Goal: Find specific page/section: Find specific page/section

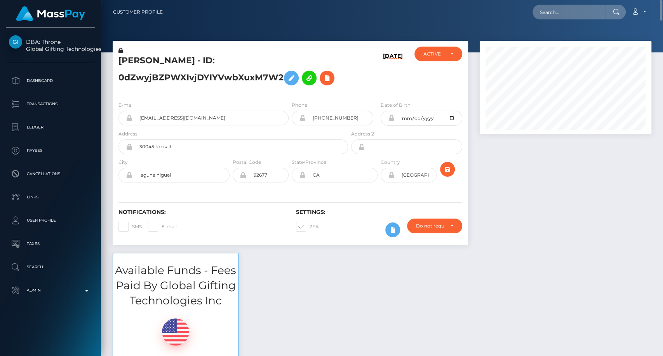
scroll to position [93, 172]
click at [553, 14] on input "text" at bounding box center [569, 12] width 73 height 15
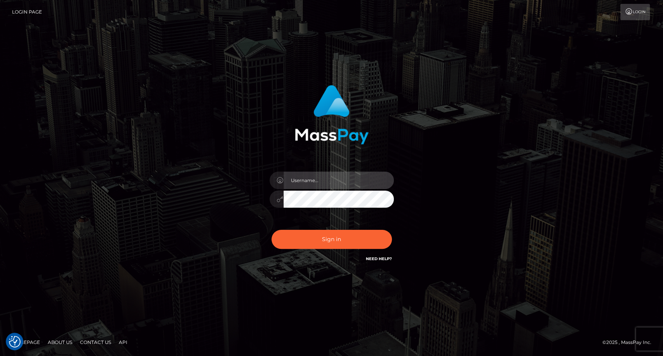
type input "carolina"
click at [317, 181] on input "carolina" at bounding box center [339, 180] width 110 height 17
click at [497, 156] on div "carolina Sign in" at bounding box center [331, 178] width 443 height 198
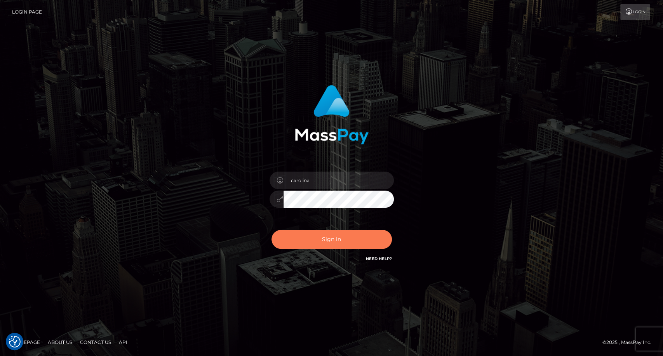
click at [335, 237] on button "Sign in" at bounding box center [331, 239] width 120 height 19
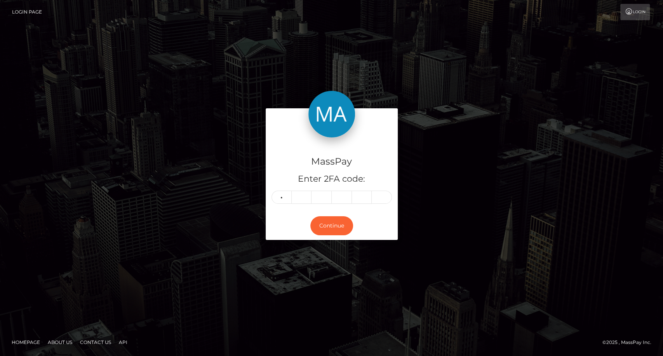
type input "2"
type input "0"
type input "2"
type input "1"
type input "6"
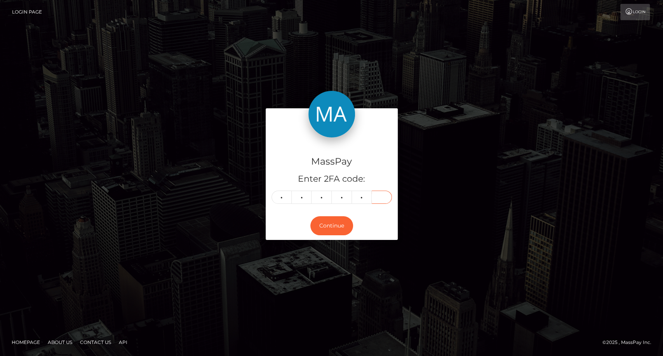
type input "1"
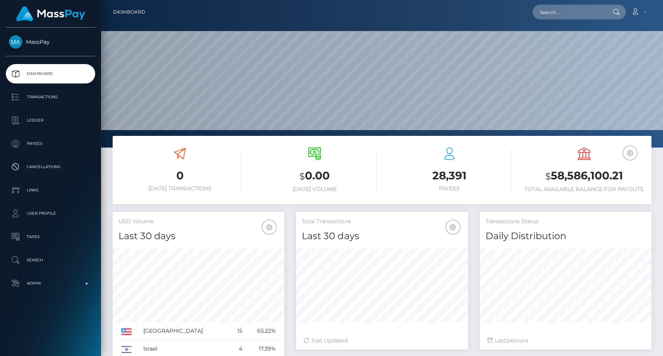
scroll to position [137, 172]
click at [572, 18] on input "text" at bounding box center [569, 12] width 73 height 15
paste input "diaalcuadrado@gmail.com"
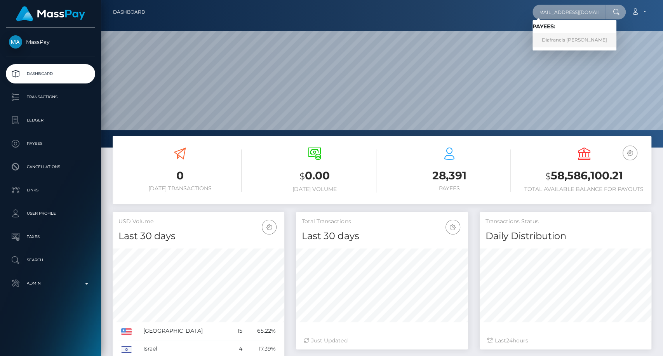
type input "diaalcuadrado@gmail.com"
click at [581, 41] on link "Diafrancis Maria Salas Lugo" at bounding box center [575, 40] width 84 height 14
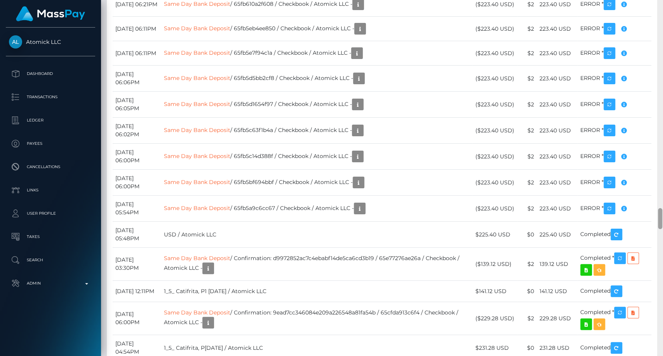
scroll to position [93, 172]
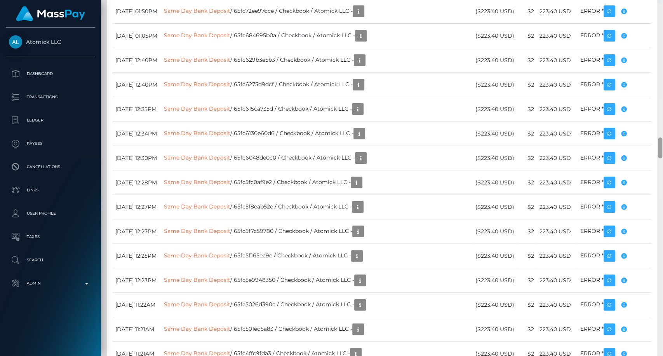
drag, startPoint x: 659, startPoint y: 217, endPoint x: 577, endPoint y: 160, distance: 99.6
click at [646, 142] on div "Customer Profile Loading... Loading..." at bounding box center [382, 178] width 562 height 356
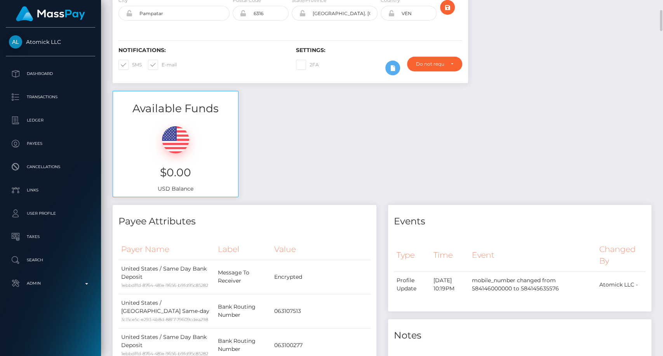
scroll to position [0, 0]
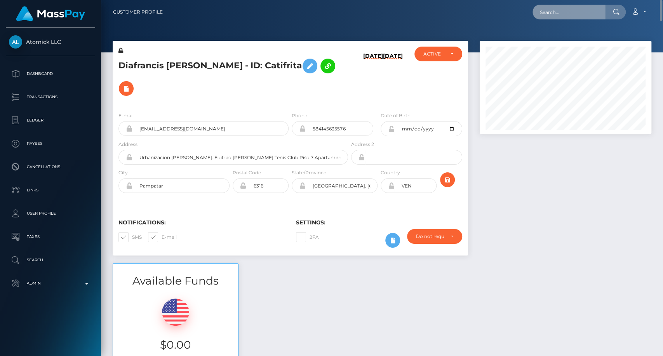
click at [588, 10] on input "text" at bounding box center [569, 12] width 73 height 15
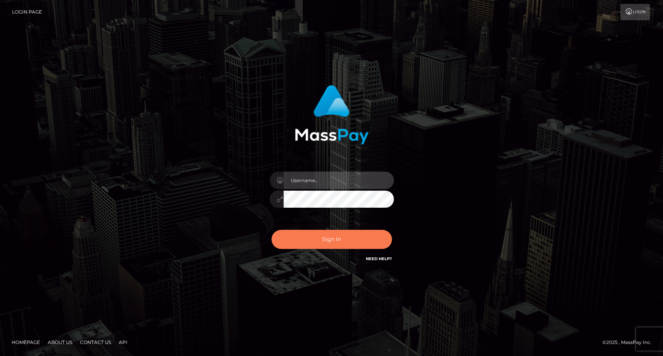
type input "carolina"
click at [343, 242] on button "Sign in" at bounding box center [331, 239] width 120 height 19
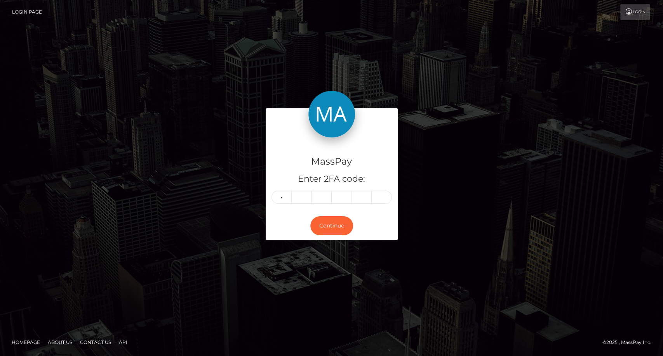
type input "7"
type input "5"
type input "9"
type input "3"
type input "5"
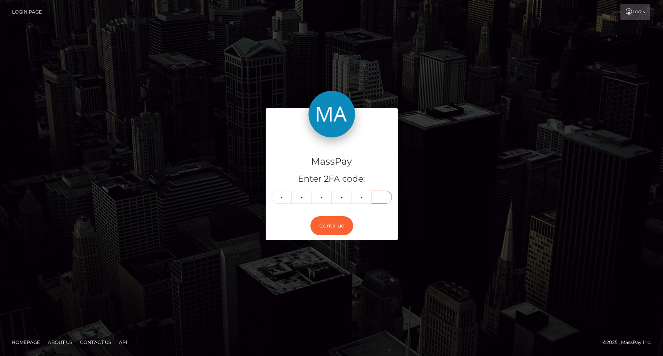
type input "0"
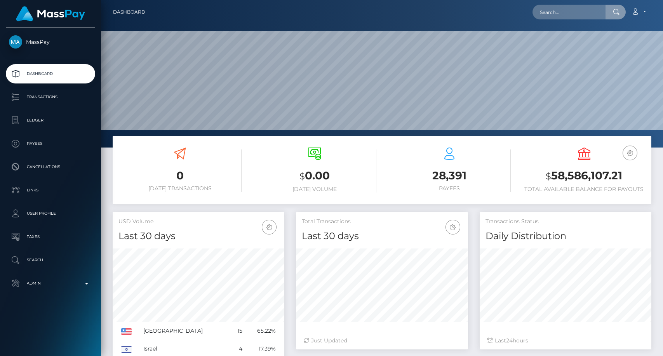
click at [559, 13] on input "text" at bounding box center [569, 12] width 73 height 15
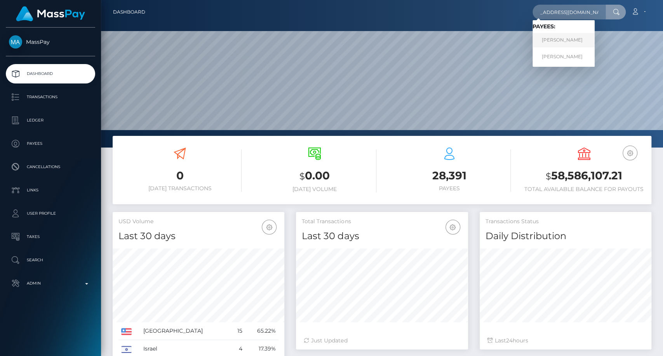
type input "[EMAIL_ADDRESS][DOMAIN_NAME]"
click at [573, 42] on link "MELISSA MARIE SMAIL" at bounding box center [564, 40] width 62 height 14
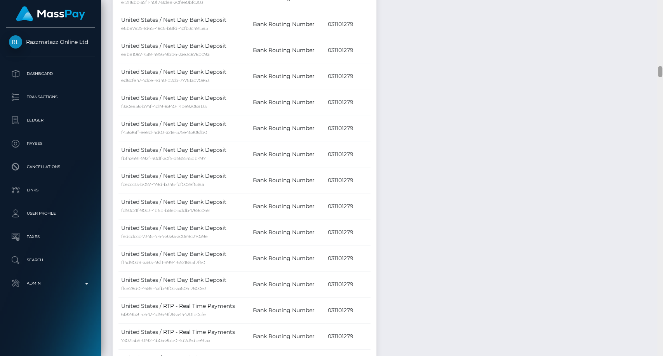
scroll to position [2385, 0]
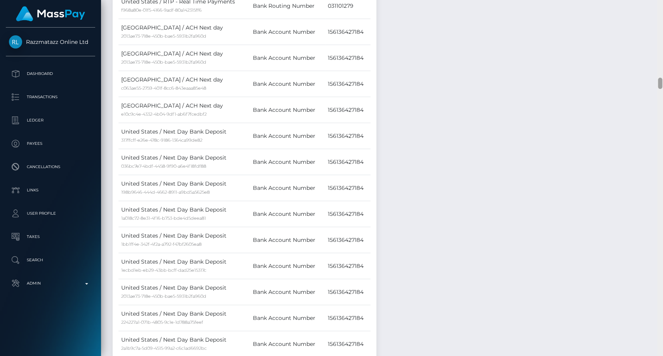
drag, startPoint x: 662, startPoint y: 73, endPoint x: 659, endPoint y: 102, distance: 29.7
click at [659, 102] on div at bounding box center [660, 178] width 6 height 357
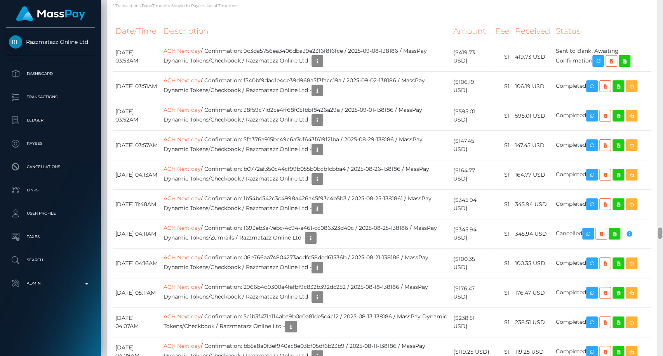
scroll to position [6880, 0]
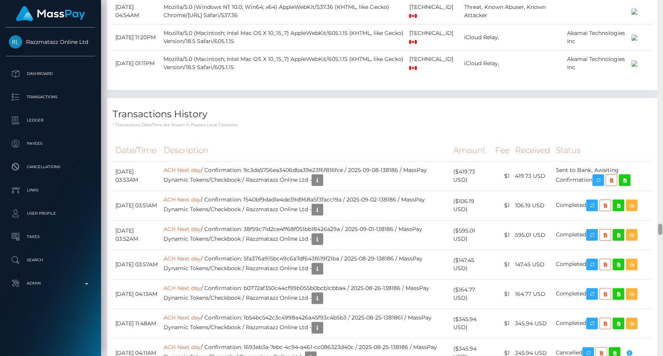
drag, startPoint x: 657, startPoint y: 102, endPoint x: 662, endPoint y: 230, distance: 127.9
click at [662, 230] on div at bounding box center [660, 229] width 4 height 11
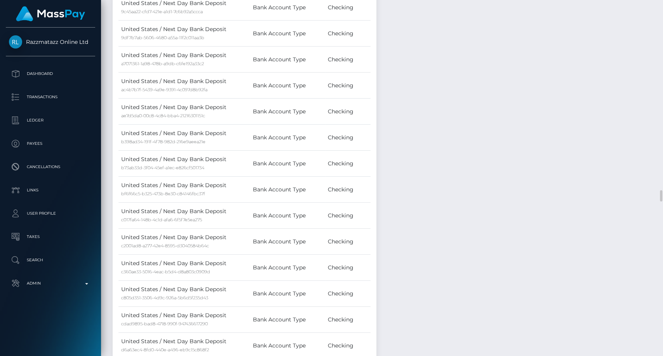
scroll to position [5715, 0]
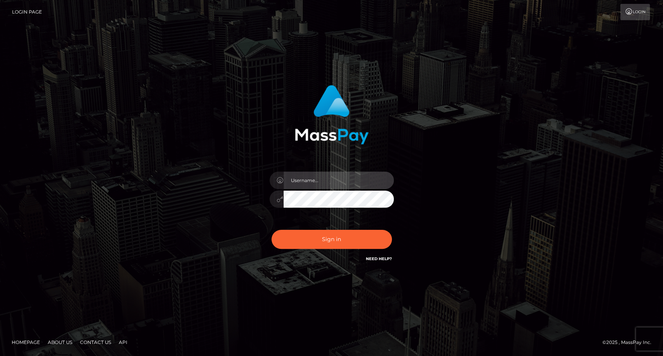
type input "carolina"
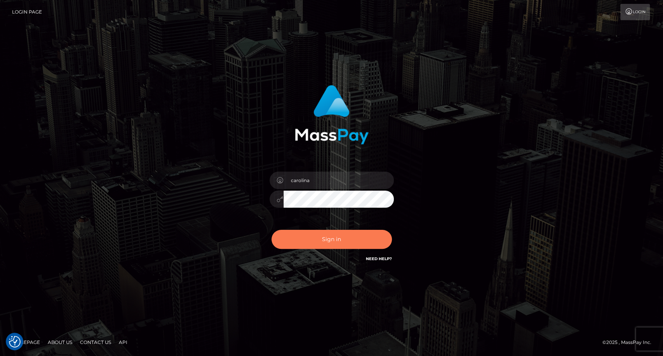
click at [342, 244] on button "Sign in" at bounding box center [331, 239] width 120 height 19
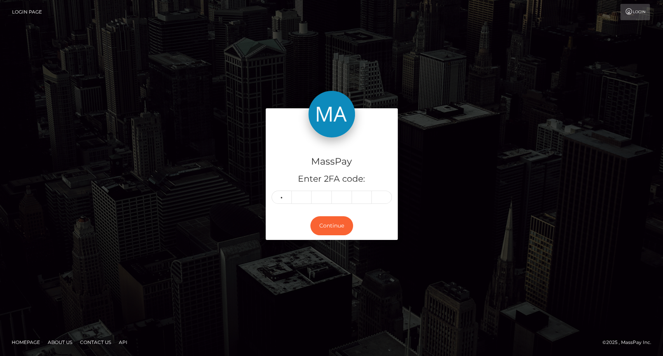
type input "1"
type input "2"
type input "4"
type input "7"
type input "4"
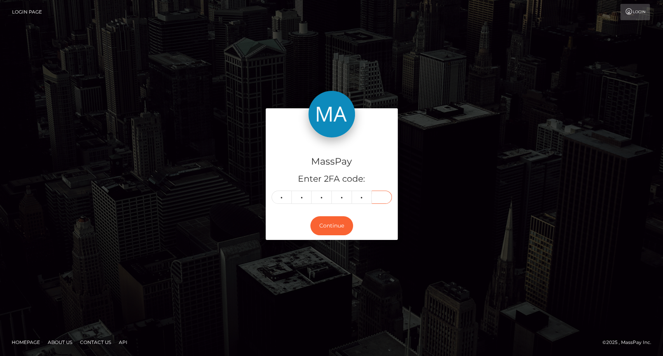
type input "4"
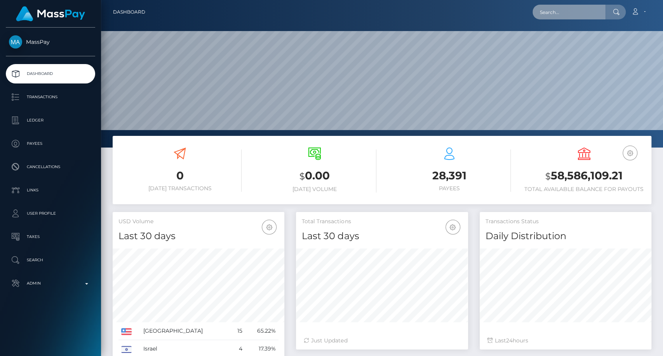
scroll to position [137, 172]
drag, startPoint x: 0, startPoint y: 0, endPoint x: 559, endPoint y: 16, distance: 558.8
click at [559, 16] on input "text" at bounding box center [569, 12] width 73 height 15
paste input "[EMAIL_ADDRESS][DOMAIN_NAME]"
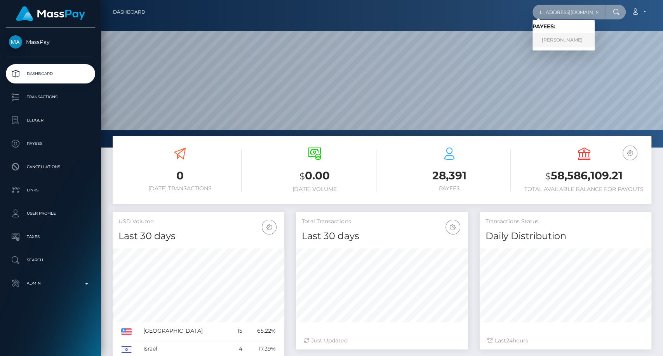
type input "[EMAIL_ADDRESS][DOMAIN_NAME]"
click at [553, 37] on link "[PERSON_NAME]" at bounding box center [564, 40] width 62 height 14
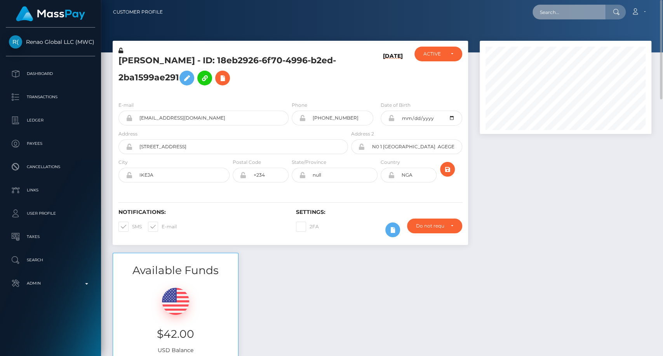
click at [562, 15] on input "text" at bounding box center [569, 12] width 73 height 15
paste input "[EMAIL_ADDRESS][DOMAIN_NAME]"
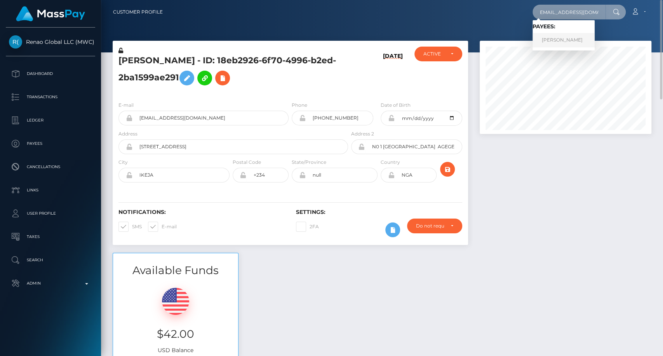
type input "[EMAIL_ADDRESS][DOMAIN_NAME]"
click at [570, 38] on link "TERRI LOUISE WALSH" at bounding box center [564, 40] width 62 height 14
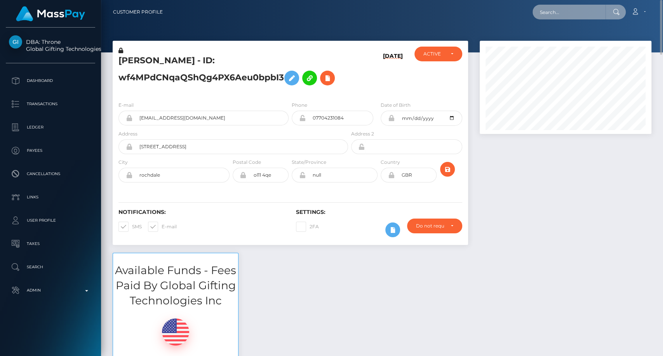
click at [550, 11] on input "text" at bounding box center [569, 12] width 73 height 15
paste input "[EMAIL_ADDRESS][DOMAIN_NAME]"
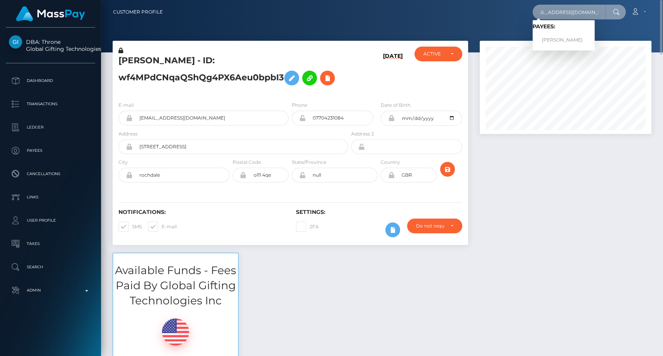
type input "[EMAIL_ADDRESS][DOMAIN_NAME]"
click at [567, 48] on div "Loading... Loading... Payees: [PERSON_NAME]" at bounding box center [564, 35] width 62 height 30
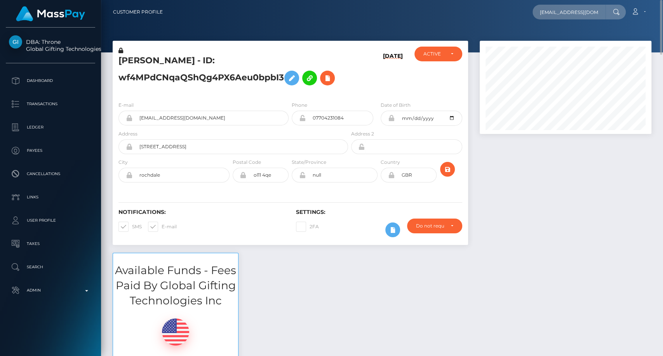
click at [569, 43] on div at bounding box center [566, 87] width 172 height 93
click at [595, 10] on input "[EMAIL_ADDRESS][DOMAIN_NAME]" at bounding box center [569, 12] width 73 height 15
click at [601, 12] on input "[EMAIL_ADDRESS][DOMAIN_NAME]" at bounding box center [569, 12] width 73 height 15
click at [589, 14] on input "[EMAIL_ADDRESS][DOMAIN_NAME]" at bounding box center [569, 12] width 73 height 15
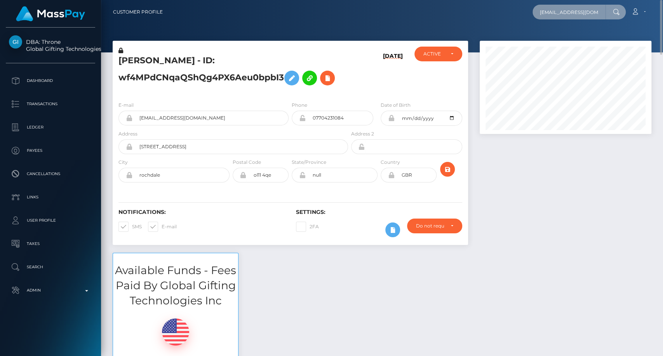
click at [589, 14] on input "[EMAIL_ADDRESS][DOMAIN_NAME]" at bounding box center [569, 12] width 73 height 15
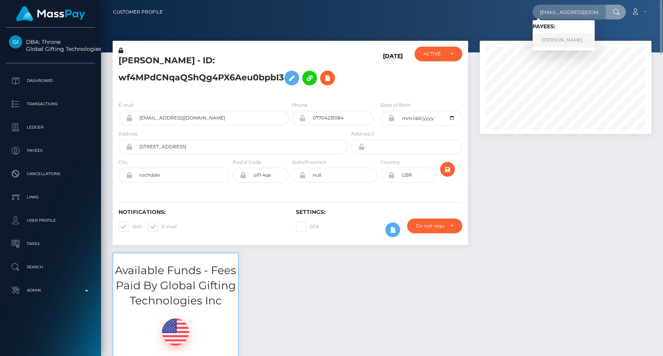
click at [572, 38] on link "[PERSON_NAME]" at bounding box center [564, 40] width 62 height 14
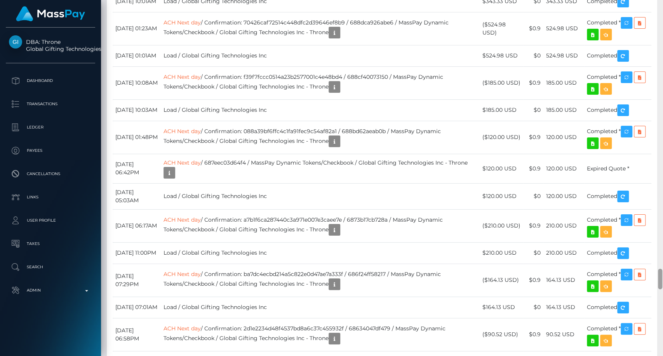
scroll to position [4620, 0]
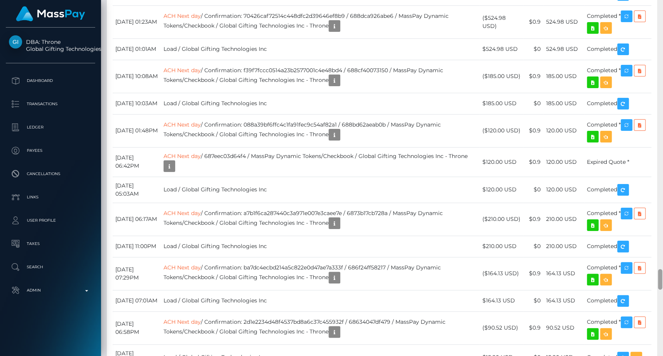
drag, startPoint x: 659, startPoint y: 183, endPoint x: 662, endPoint y: 285, distance: 103.0
click at [662, 285] on div at bounding box center [660, 178] width 6 height 357
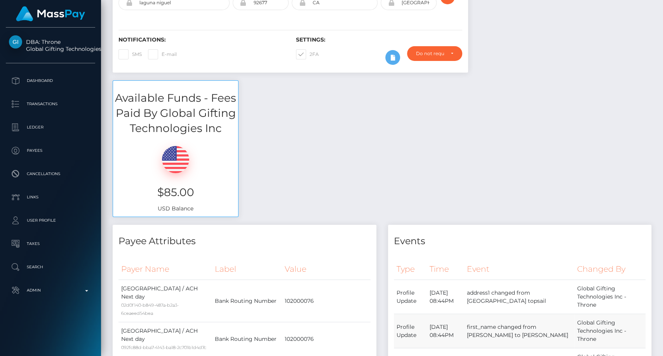
scroll to position [43, 0]
